Goal: Task Accomplishment & Management: Use online tool/utility

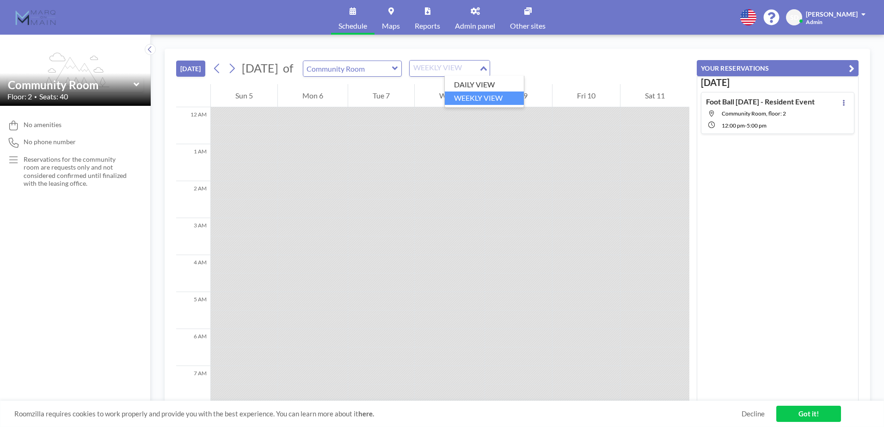
click at [474, 68] on div "WEEKLY VIEW" at bounding box center [444, 68] width 69 height 14
click at [472, 86] on li "DAILY VIEW" at bounding box center [484, 84] width 79 height 13
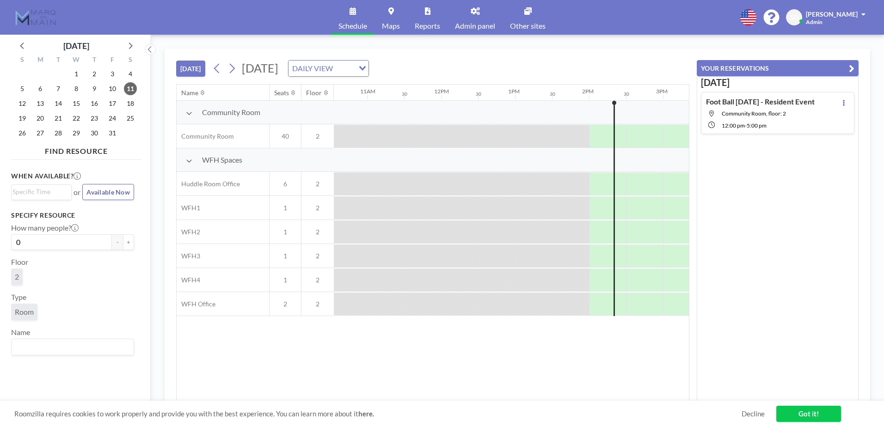
scroll to position [0, 777]
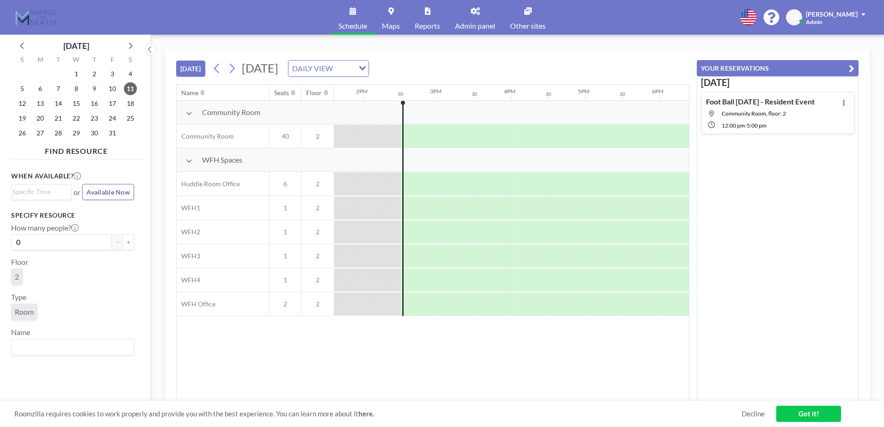
scroll to position [0, 1036]
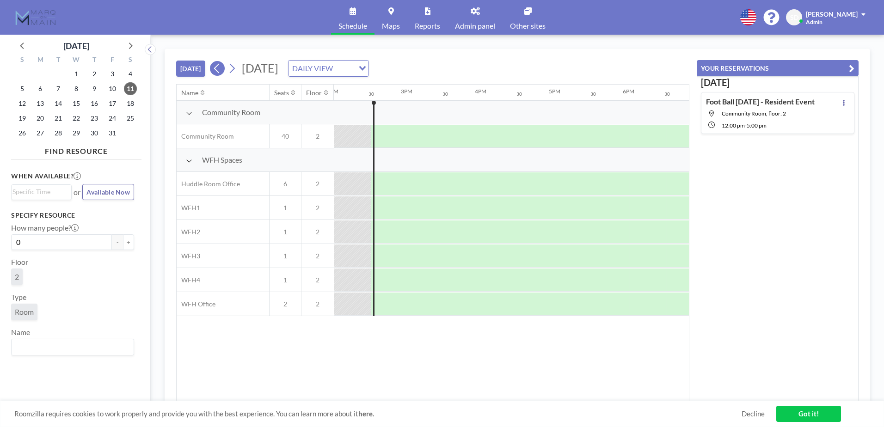
click at [217, 73] on icon at bounding box center [217, 69] width 9 height 14
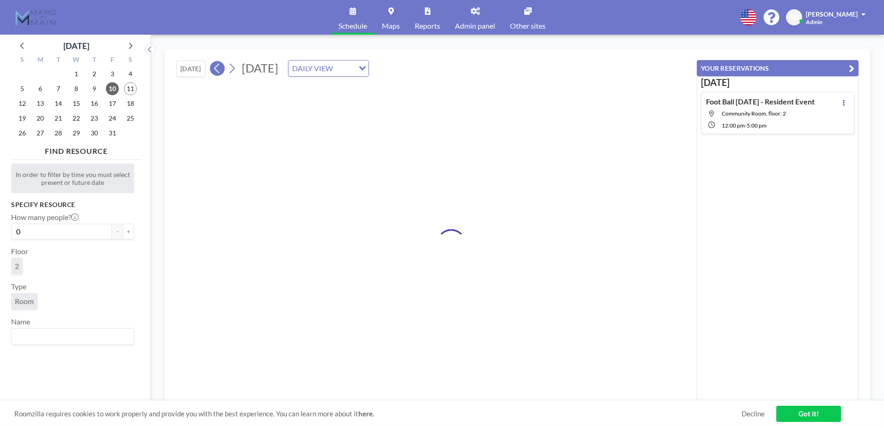
click at [217, 73] on icon at bounding box center [217, 69] width 9 height 14
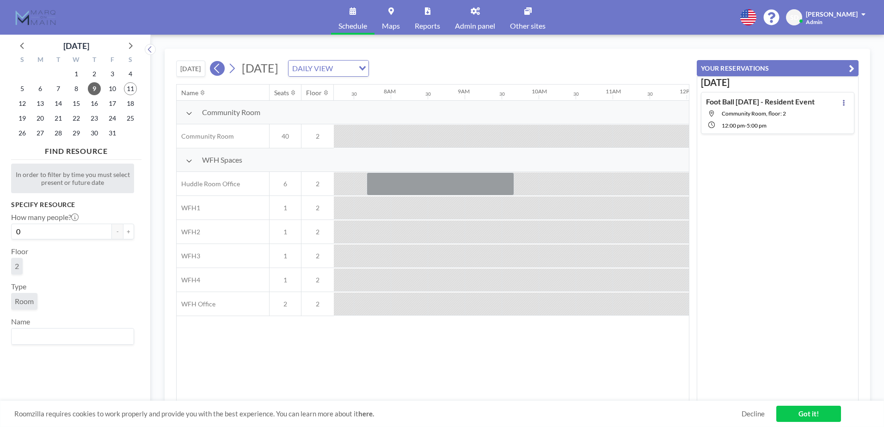
scroll to position [0, 555]
click at [217, 73] on icon at bounding box center [217, 69] width 9 height 14
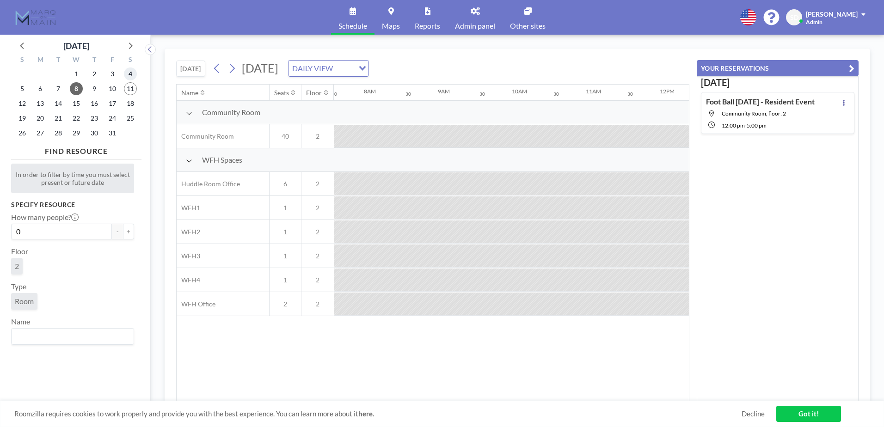
click at [131, 77] on span "4" at bounding box center [130, 74] width 13 height 13
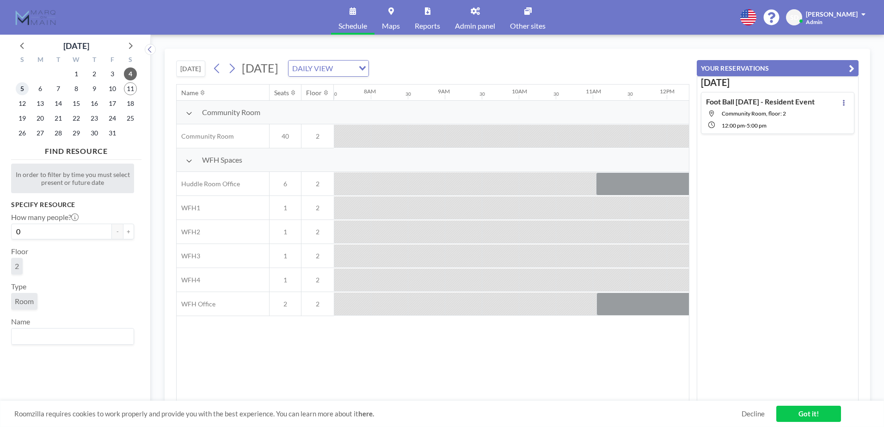
click at [21, 90] on span "5" at bounding box center [22, 88] width 13 height 13
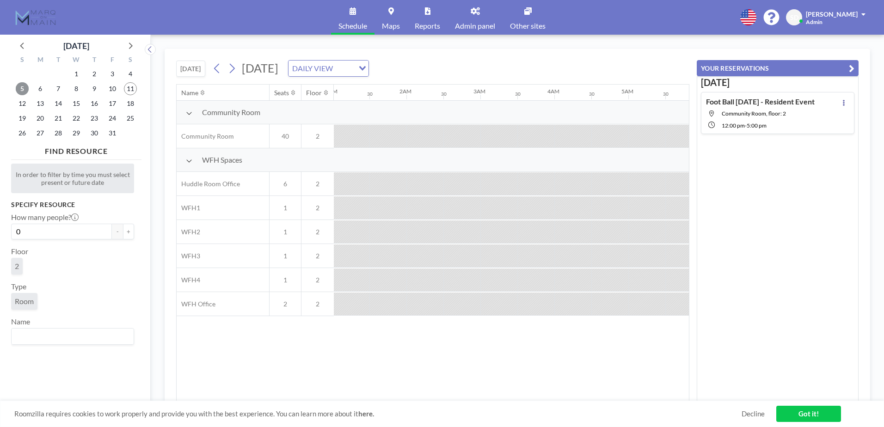
scroll to position [0, 0]
